Goal: Task Accomplishment & Management: Manage account settings

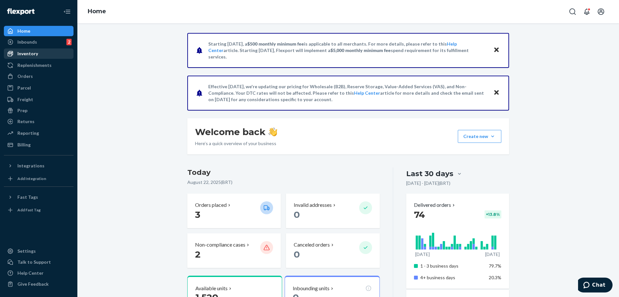
click at [35, 48] on link "Inventory" at bounding box center [39, 53] width 70 height 10
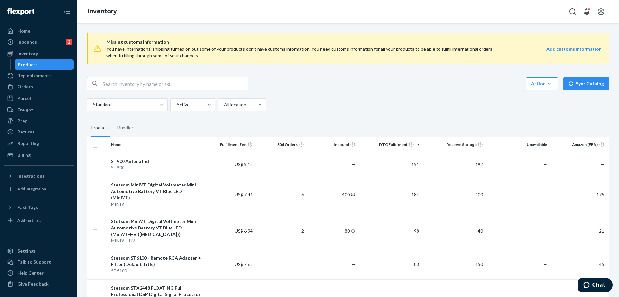
click at [181, 81] on input "text" at bounding box center [175, 83] width 145 height 13
type input "full 8k"
